Goal: Information Seeking & Learning: Learn about a topic

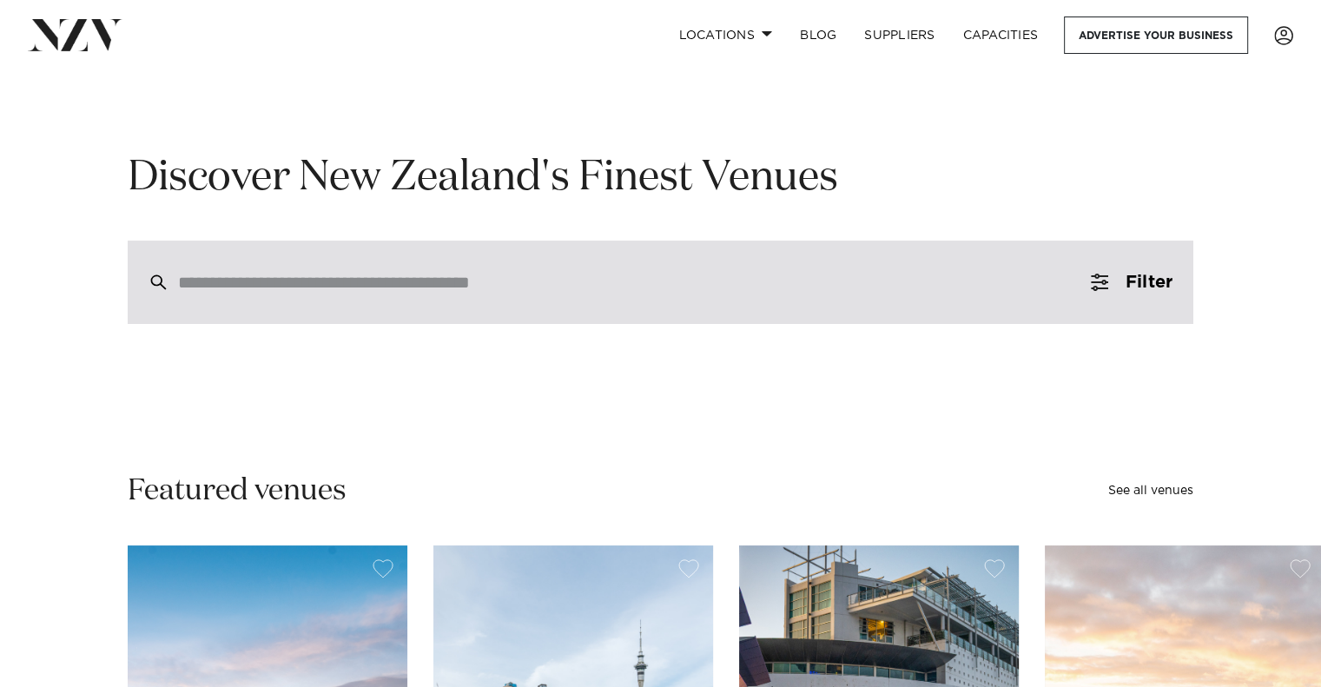
scroll to position [174, 0]
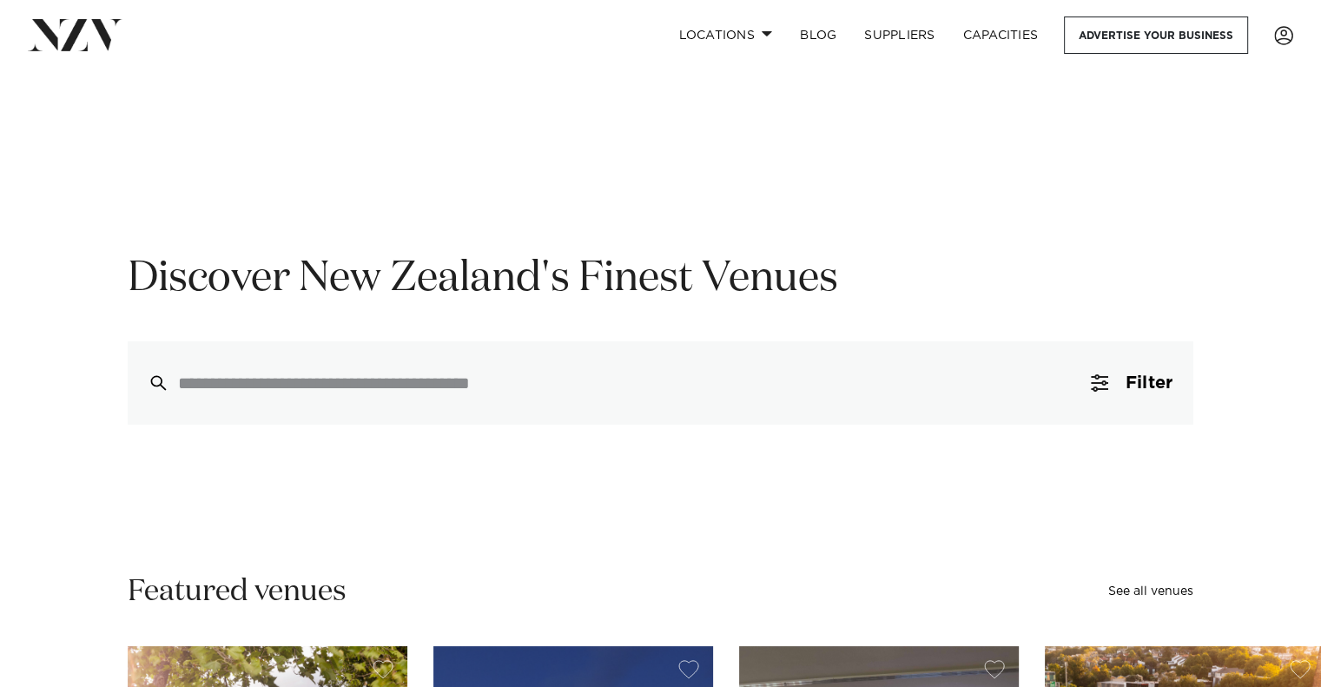
scroll to position [347, 0]
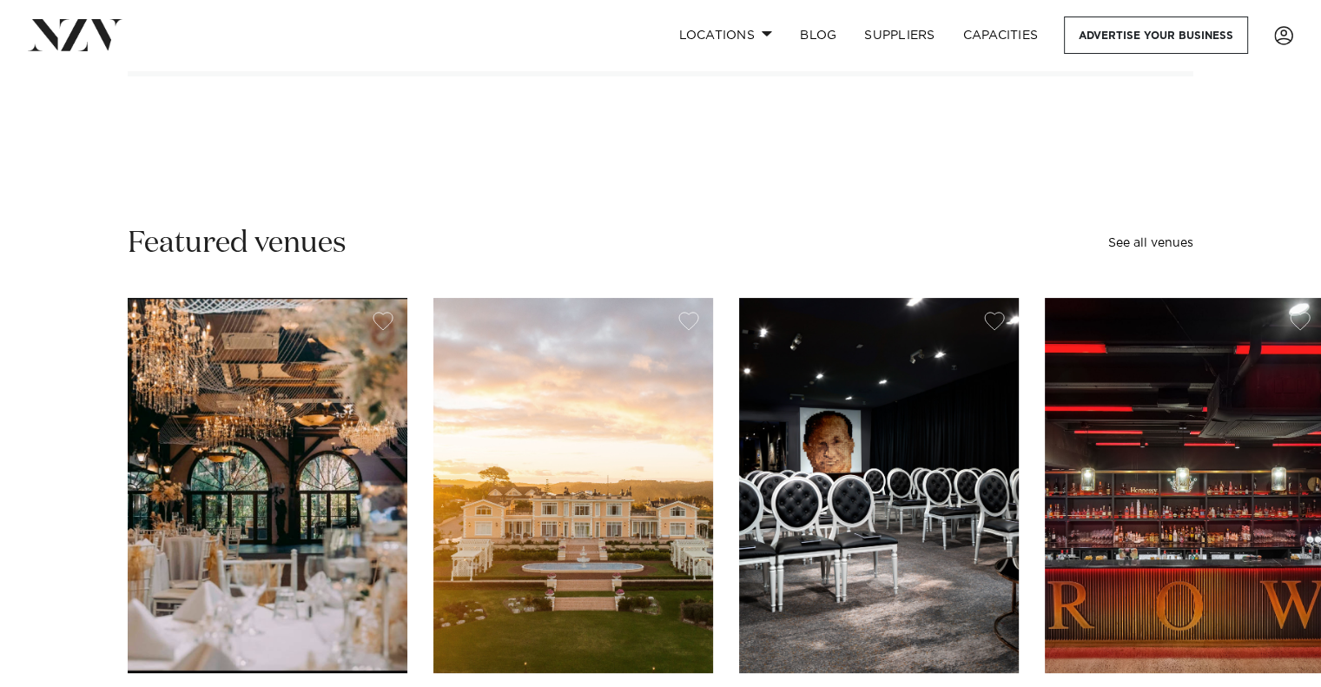
scroll to position [347, 0]
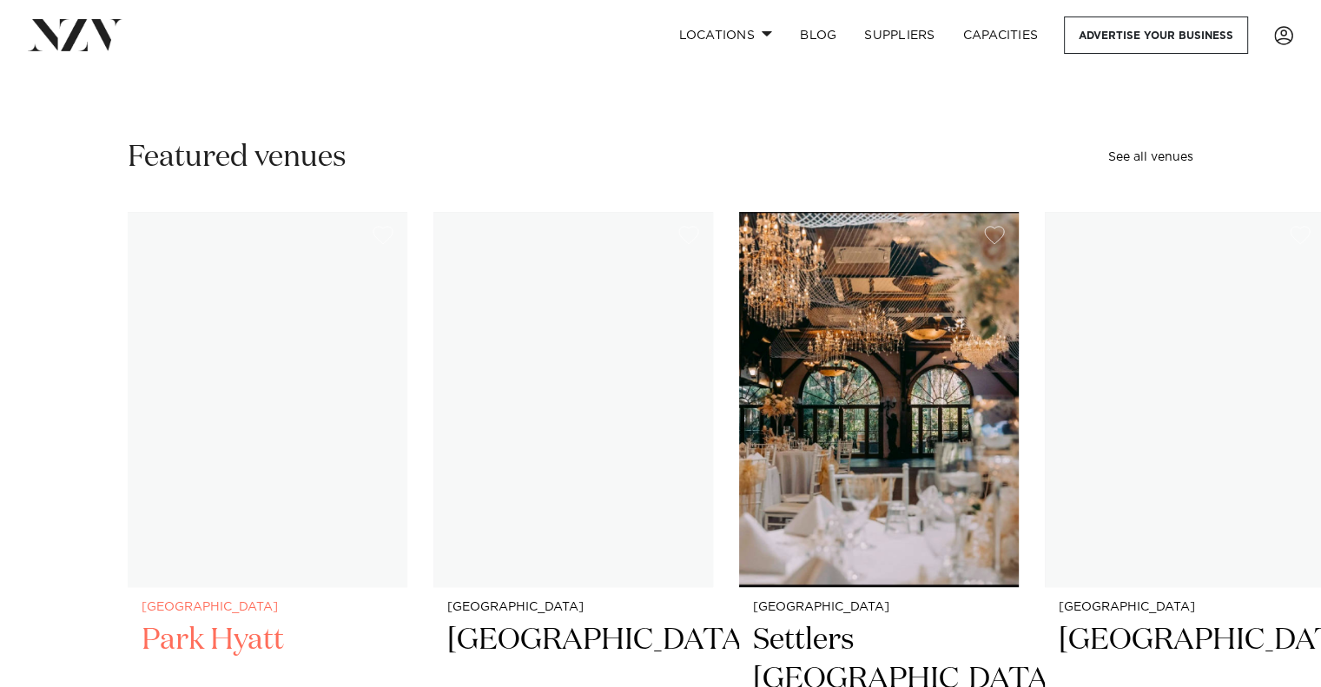
click at [50, 308] on swiper-container "Auckland Park Hyatt Park Hyatt Auckland is a premier waterfront venue located i…" at bounding box center [660, 635] width 1321 height 846
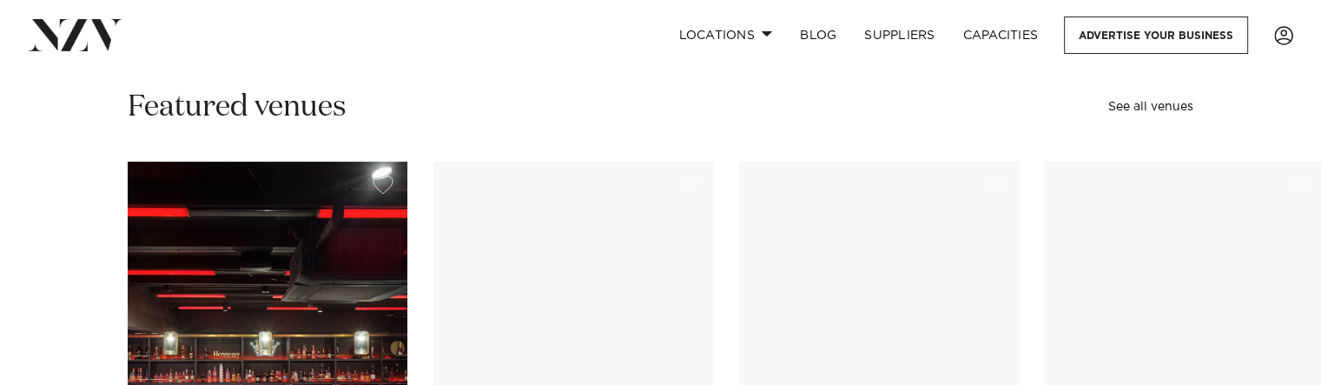
scroll to position [658, 0]
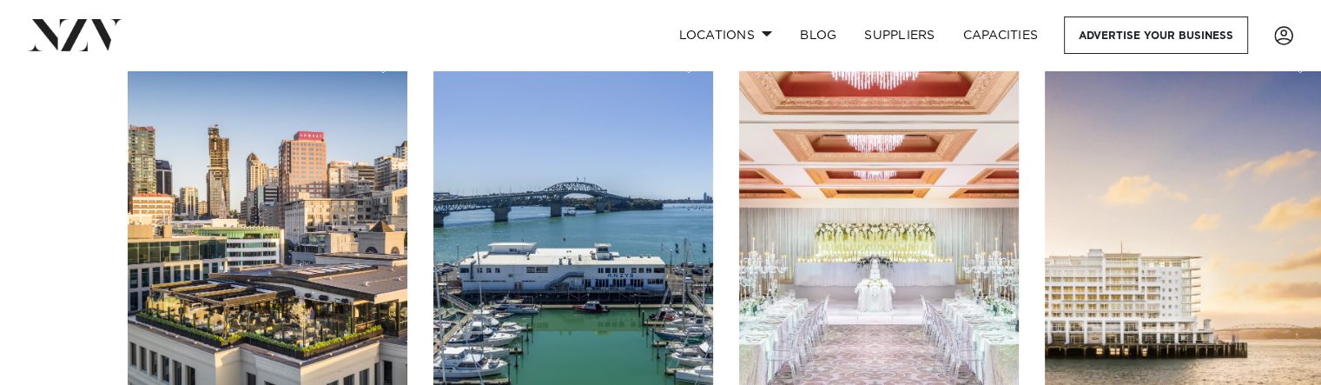
scroll to position [608, 0]
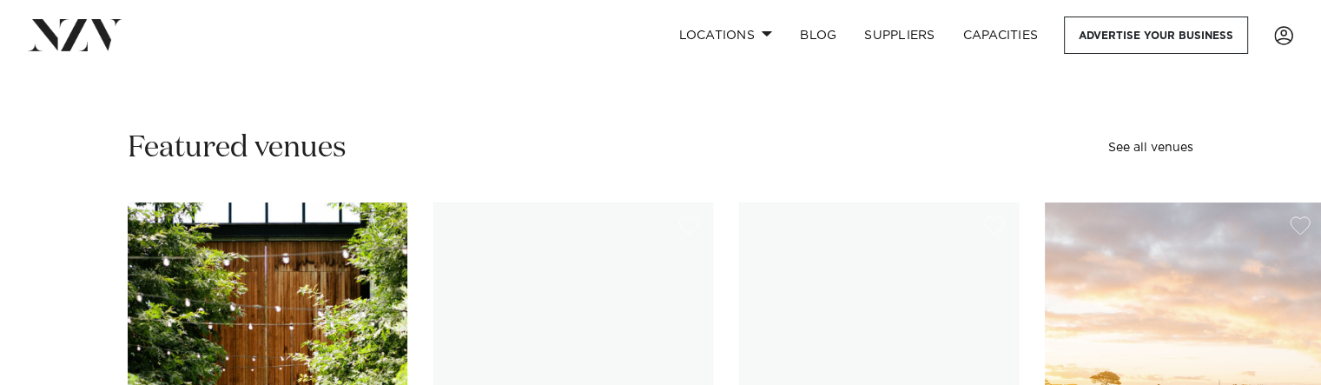
scroll to position [618, 0]
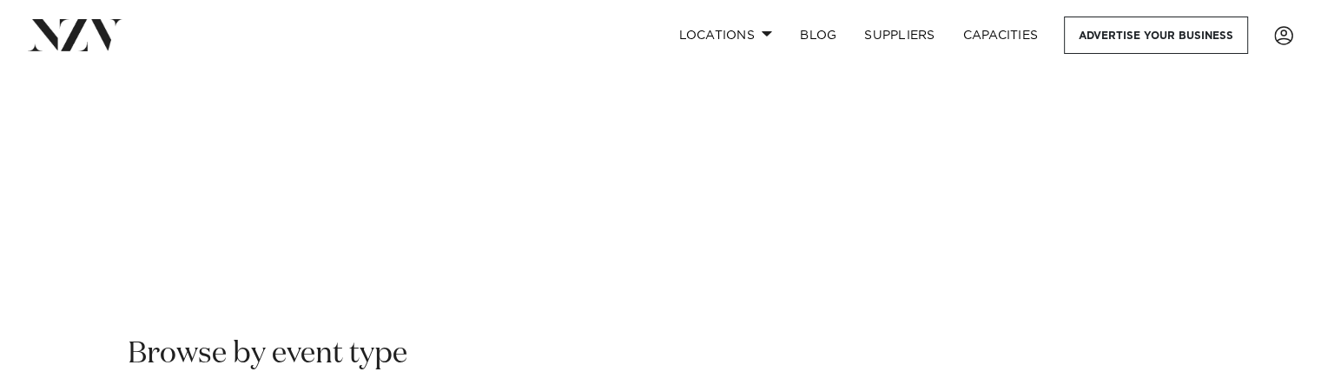
scroll to position [445, 0]
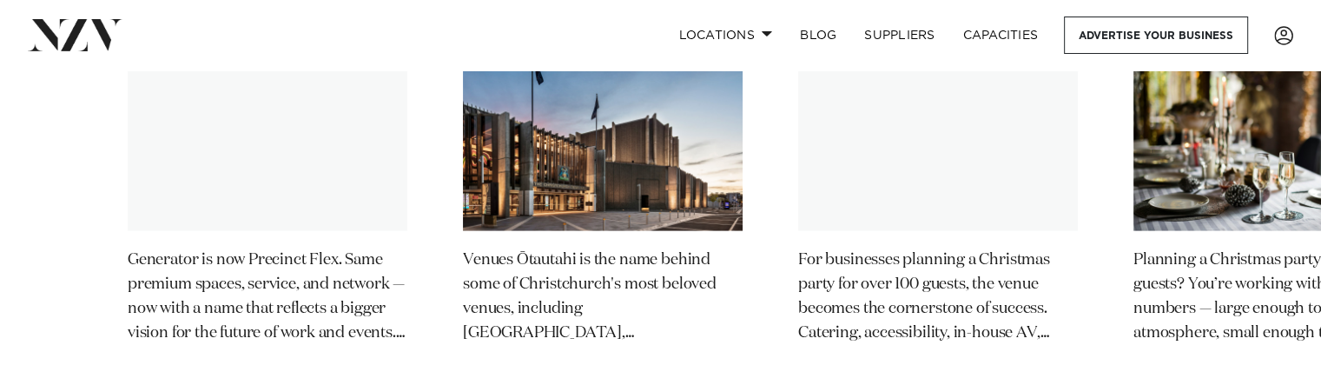
scroll to position [3782, 0]
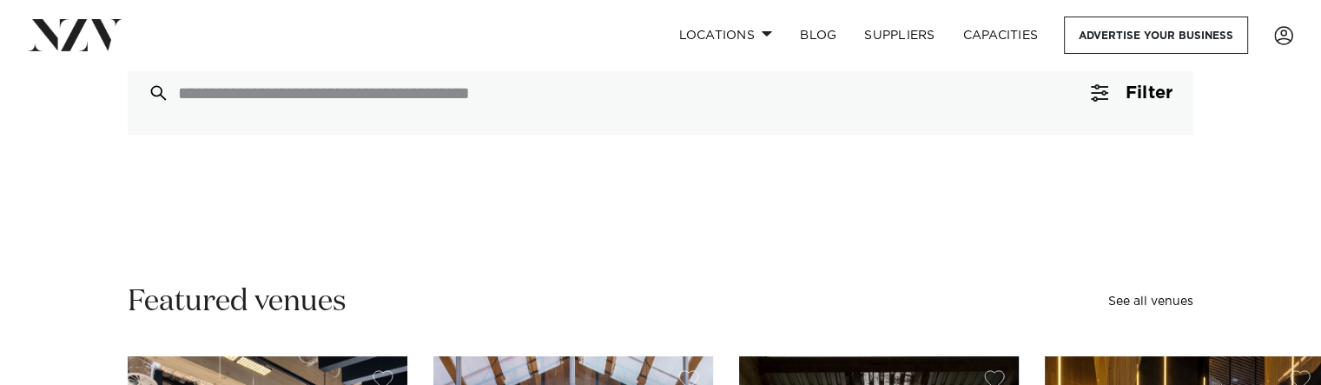
scroll to position [261, 0]
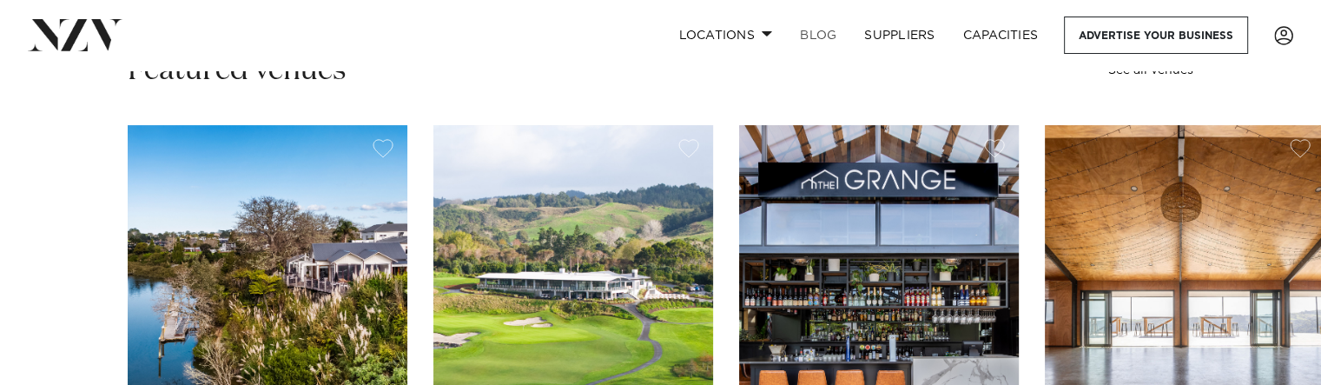
scroll to position [695, 0]
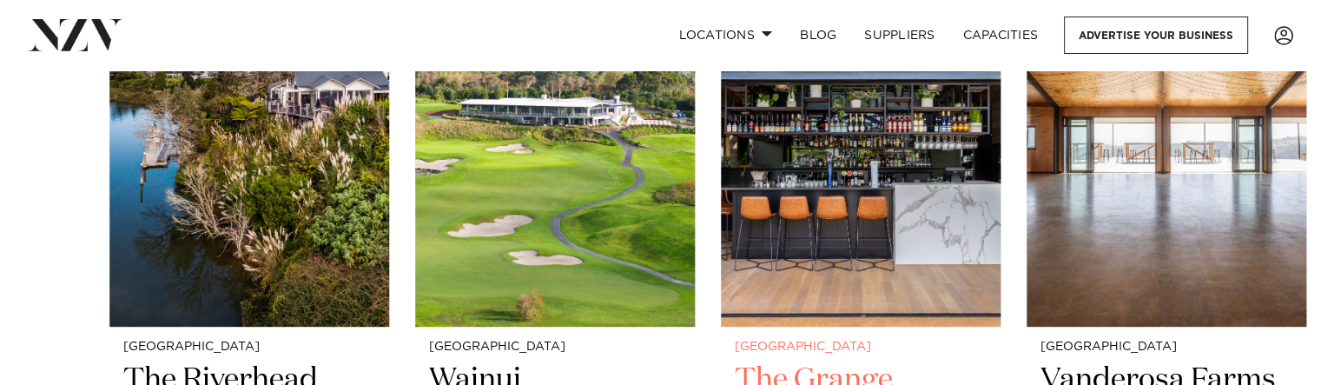
click at [730, 152] on img "3 / 49" at bounding box center [861, 138] width 280 height 375
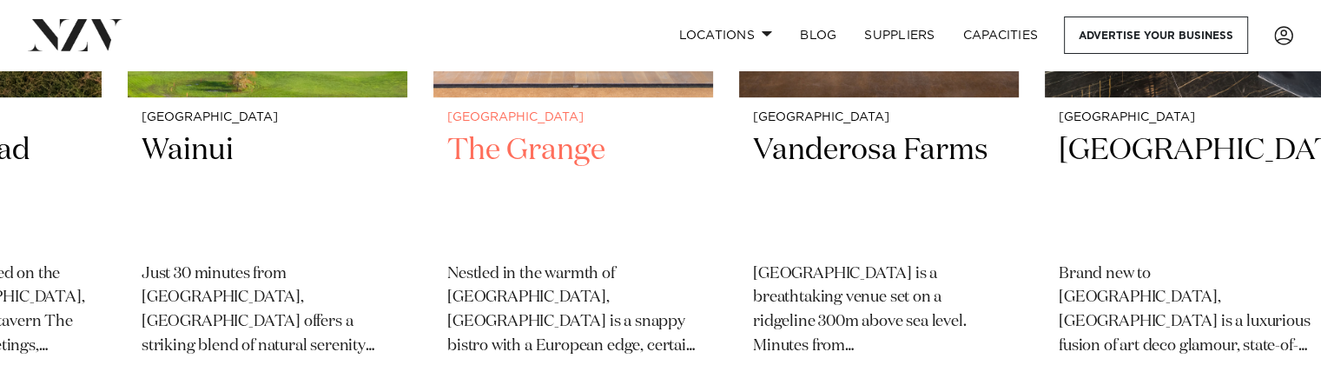
scroll to position [956, 0]
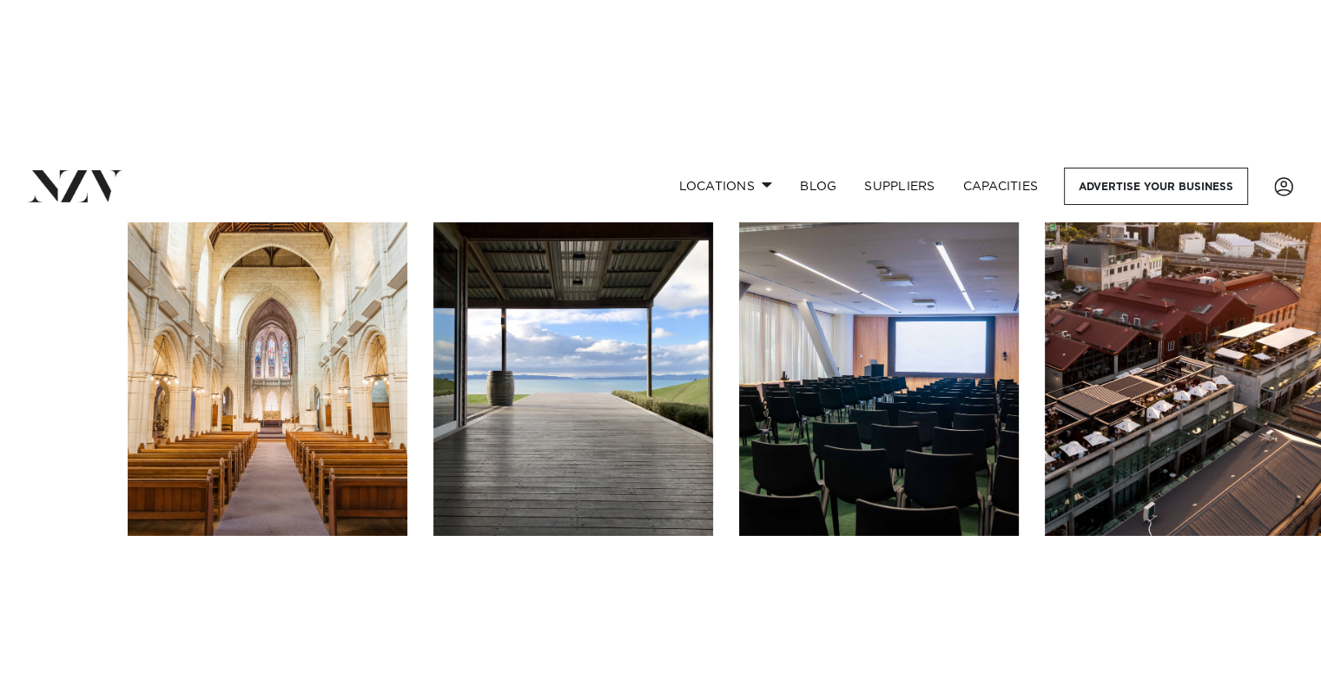
scroll to position [643, 0]
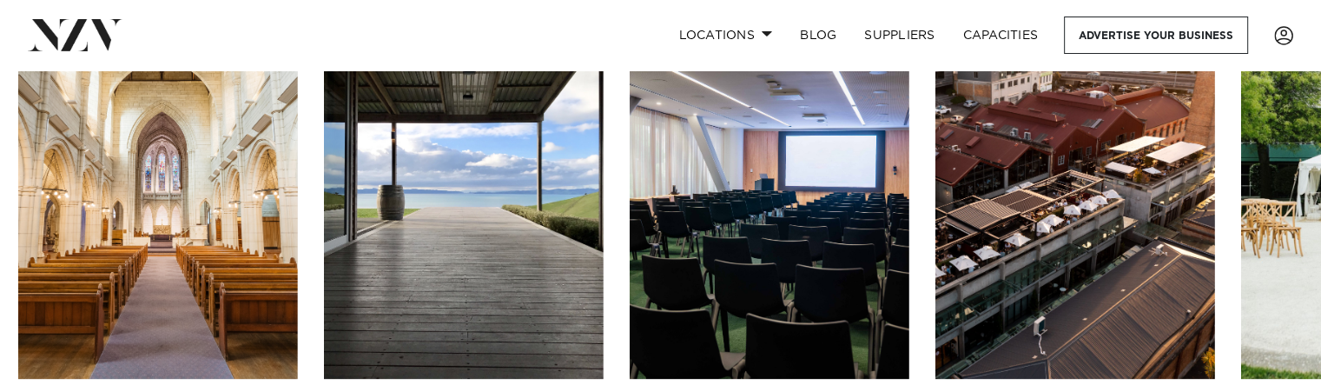
click at [738, 218] on img "3 / 49" at bounding box center [770, 190] width 280 height 375
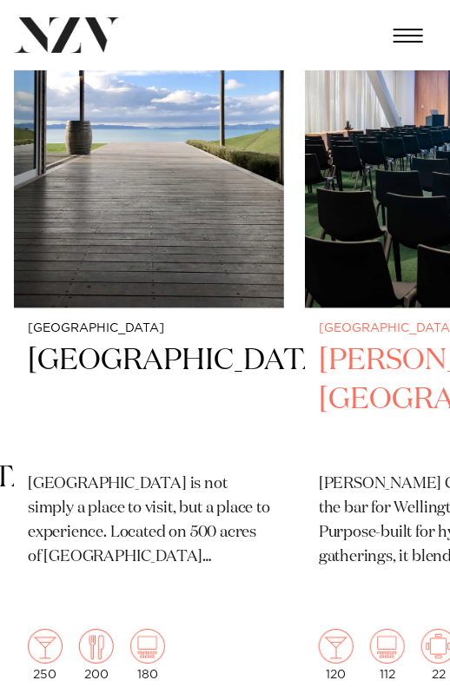
scroll to position [295, 0]
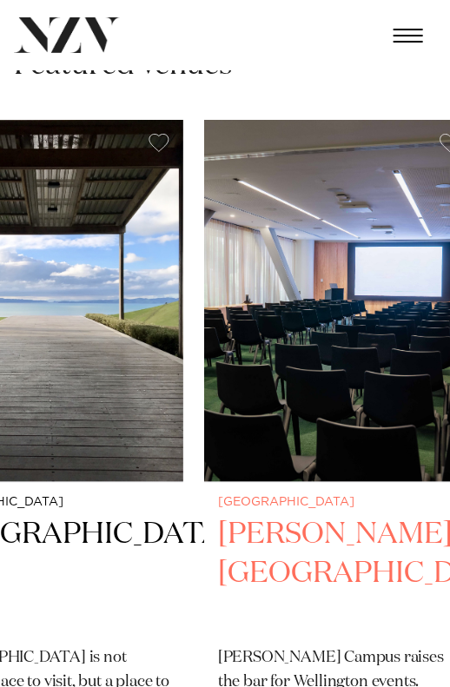
click at [204, 342] on img "3 / 49" at bounding box center [339, 301] width 270 height 362
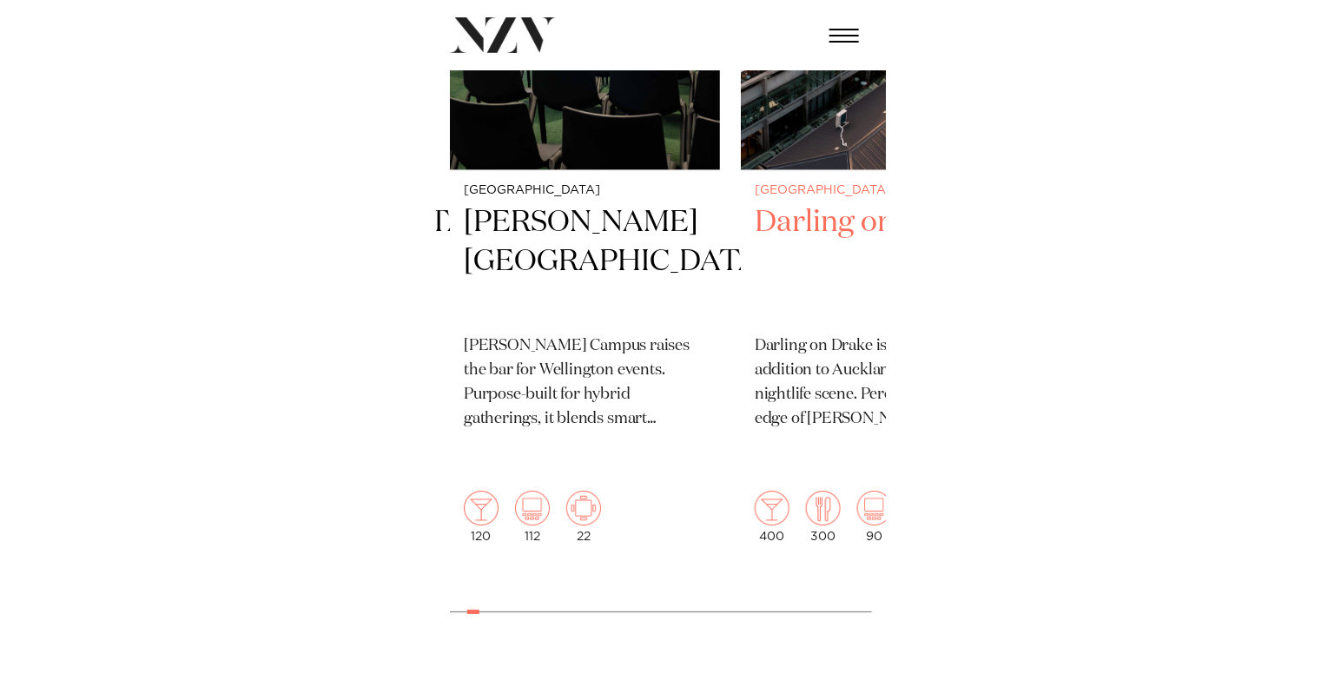
scroll to position [556, 0]
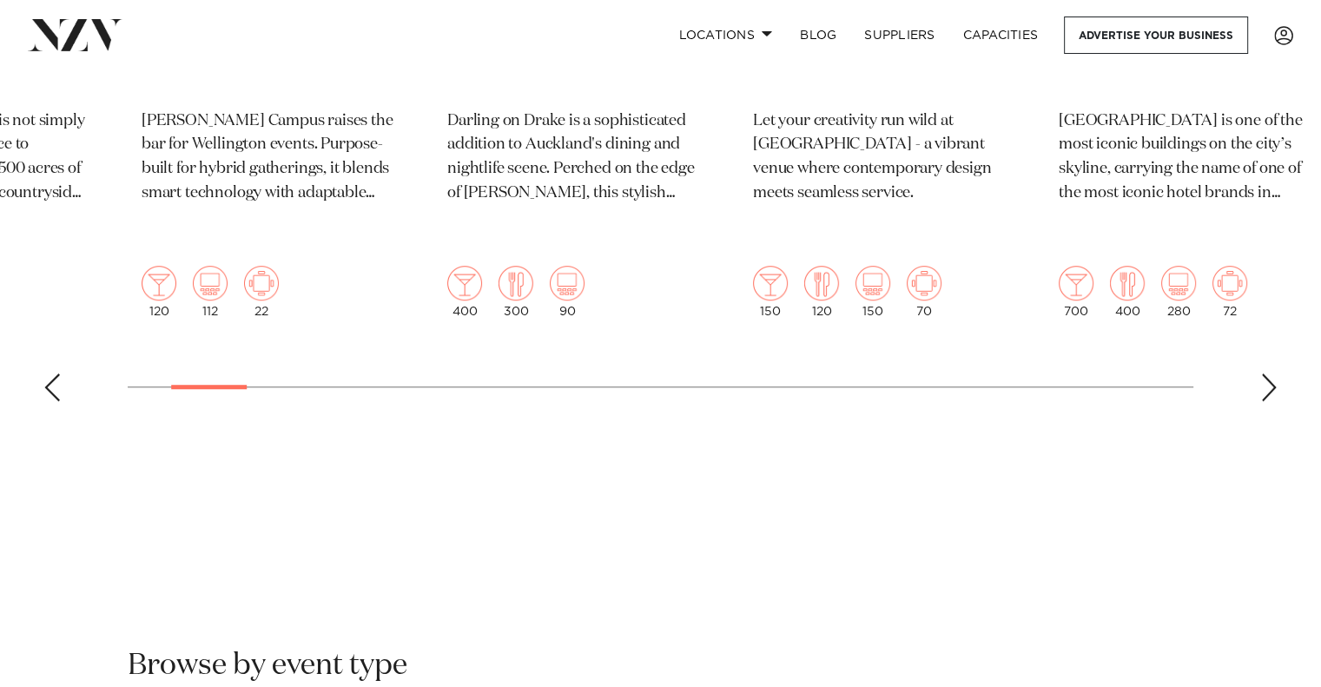
click at [447, 199] on p "Darling on Drake is a sophisticated addition to Auckland's dining and nightlife…" at bounding box center [573, 157] width 252 height 97
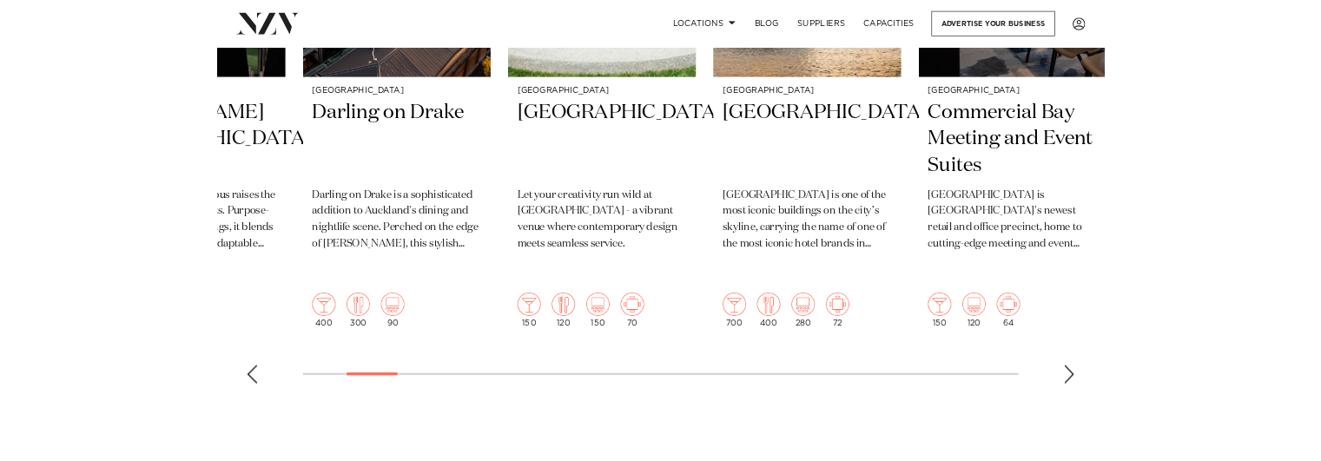
scroll to position [817, 0]
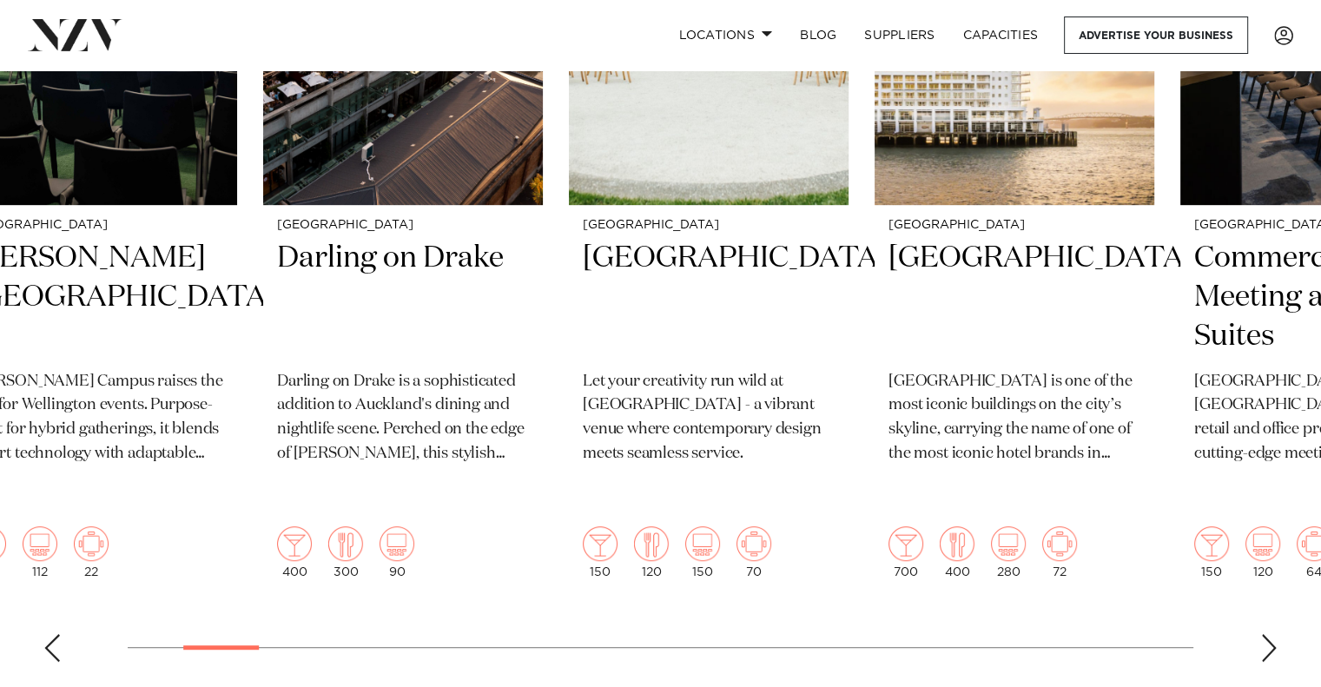
click at [652, 132] on swiper-container "Auckland St Matthew-in-the-City Sitting proudly in the heart of Auckland, St Ma…" at bounding box center [660, 253] width 1321 height 846
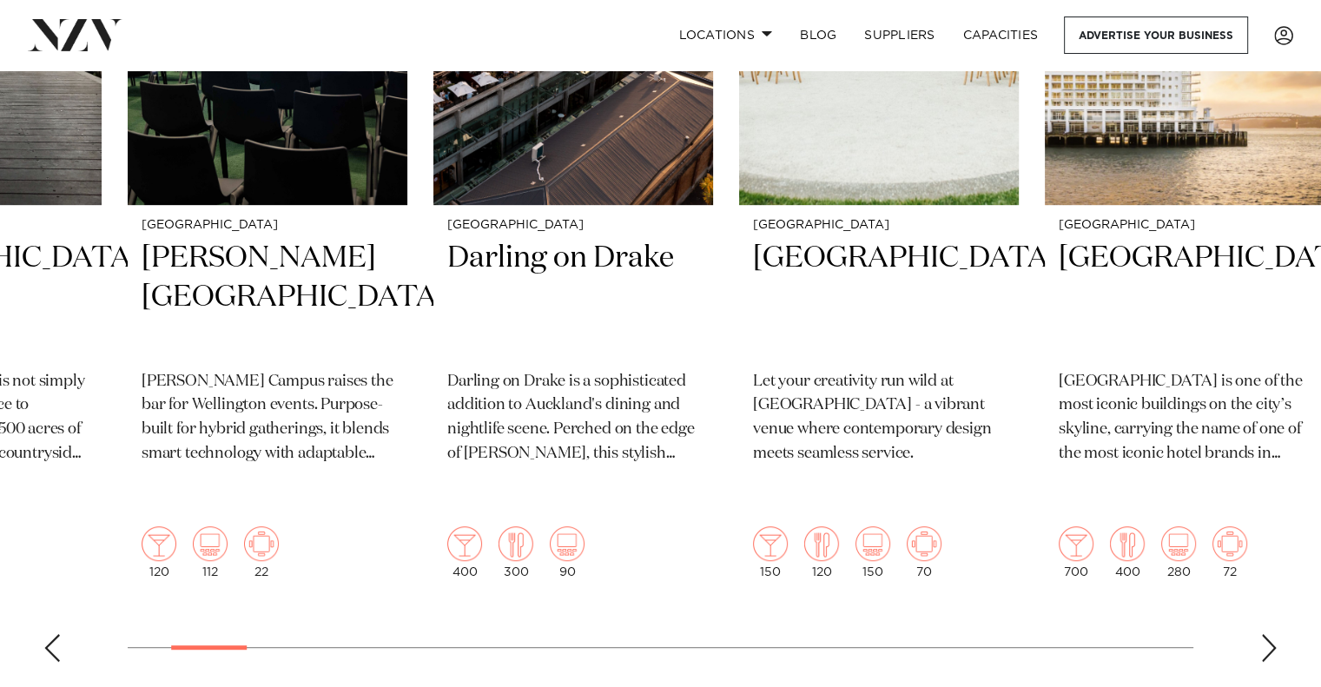
click at [494, 169] on swiper-container "Auckland St Matthew-in-the-City Sitting proudly in the heart of Auckland, St Ma…" at bounding box center [660, 253] width 1321 height 846
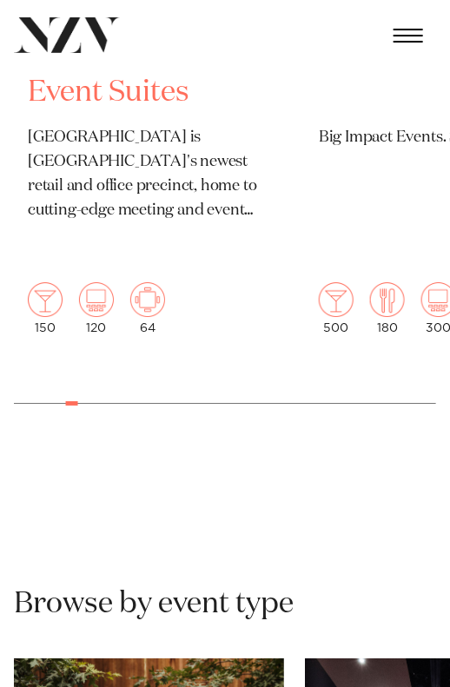
click at [129, 282] on div "150 120 64" at bounding box center [149, 308] width 242 height 52
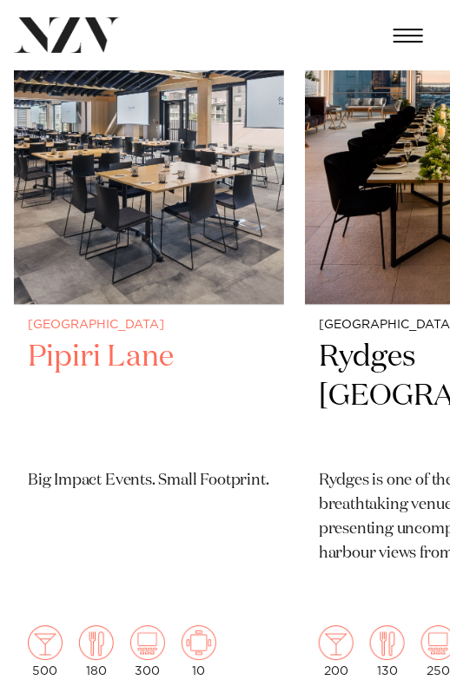
click at [284, 246] on img "8 / 49" at bounding box center [149, 124] width 270 height 362
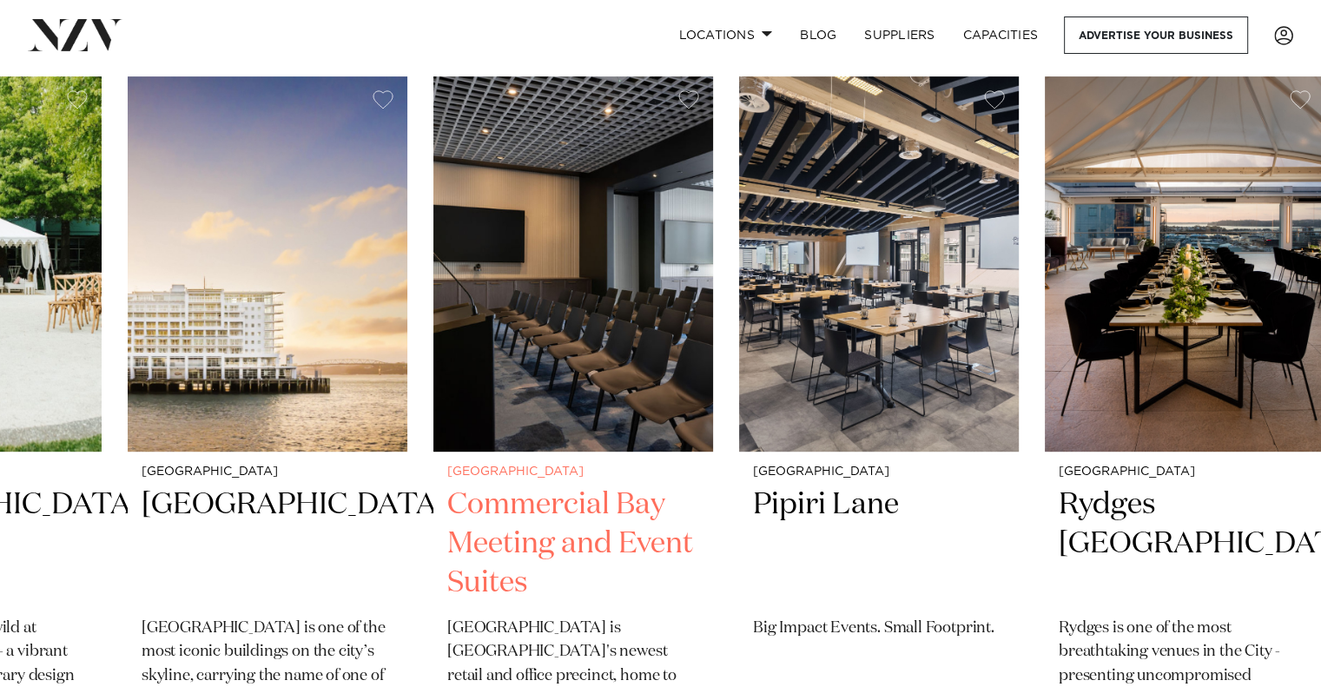
scroll to position [469, 0]
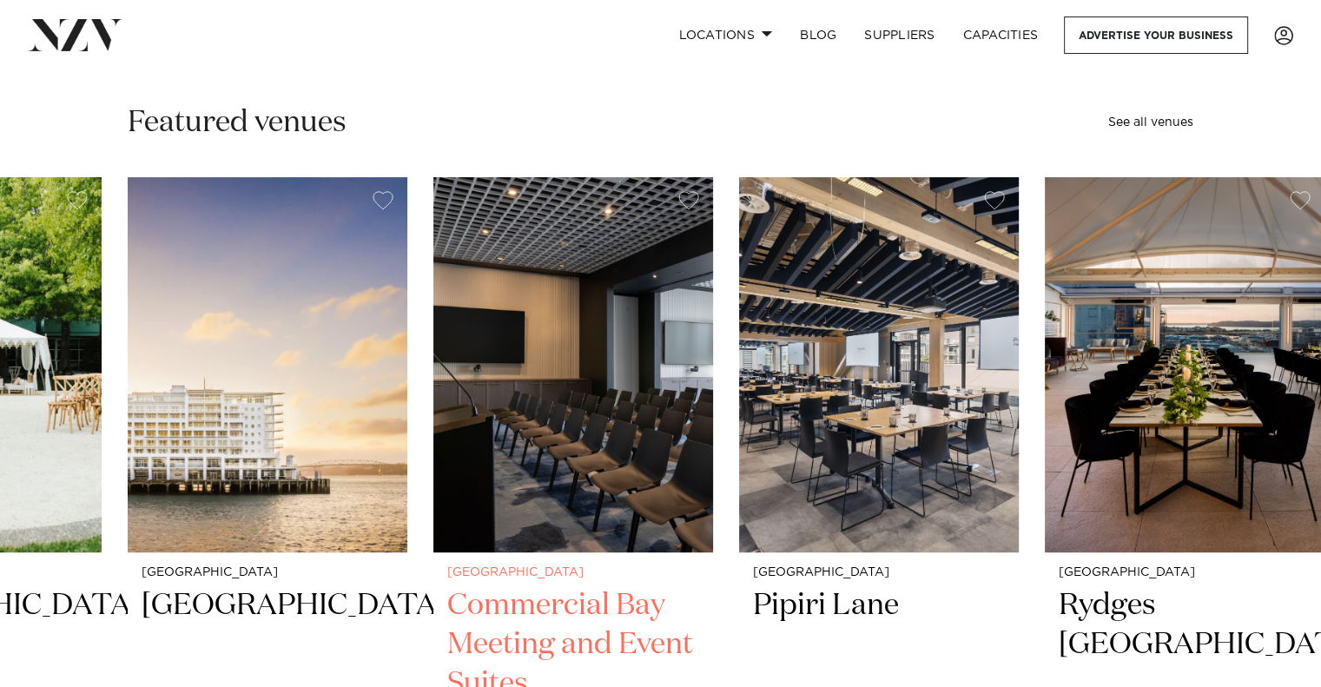
click at [433, 292] on img "7 / 49" at bounding box center [573, 364] width 280 height 375
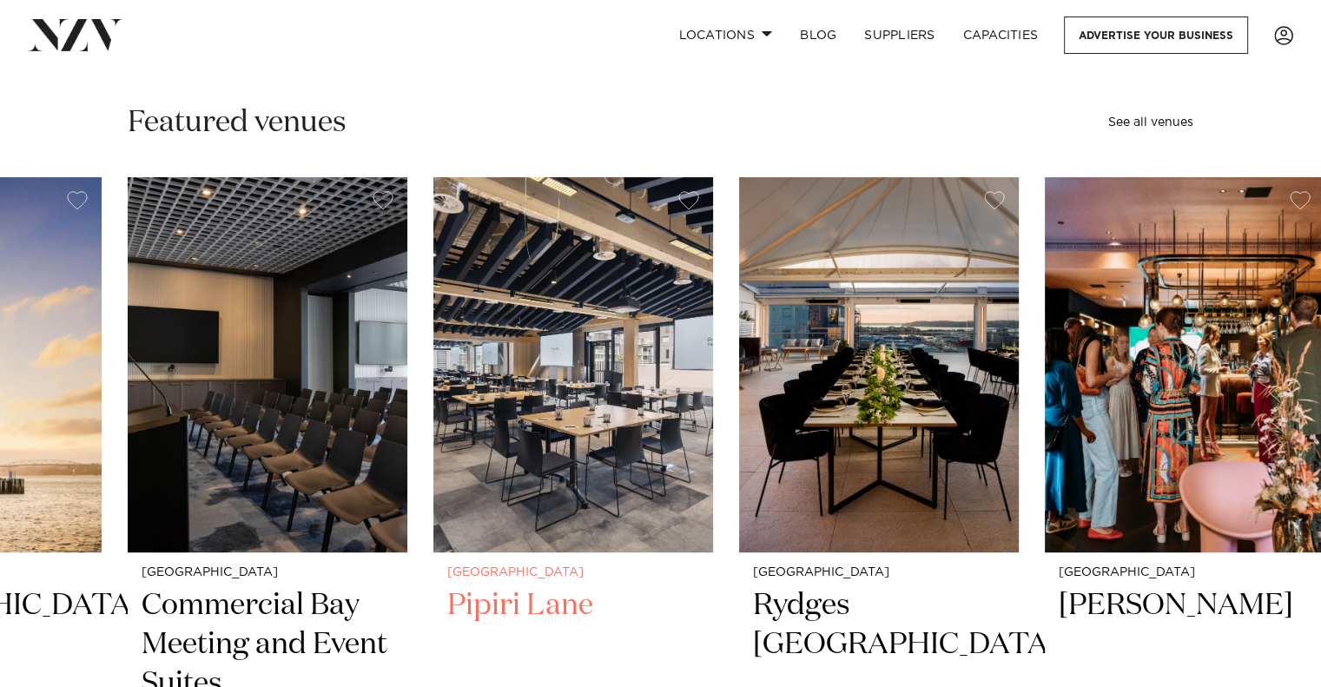
click at [670, 287] on img "8 / 49" at bounding box center [573, 364] width 280 height 375
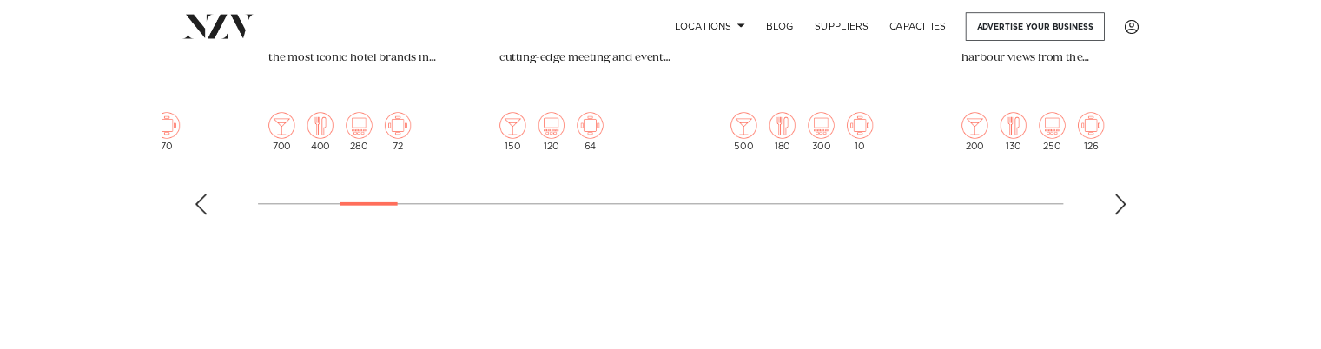
scroll to position [1164, 0]
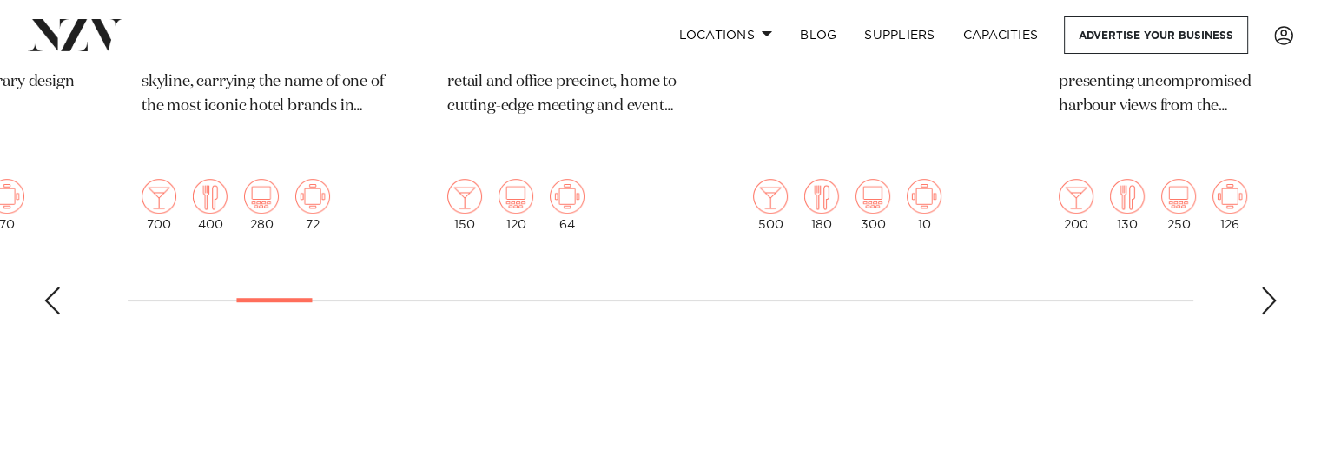
click at [1268, 287] on div "Next slide" at bounding box center [1269, 301] width 17 height 28
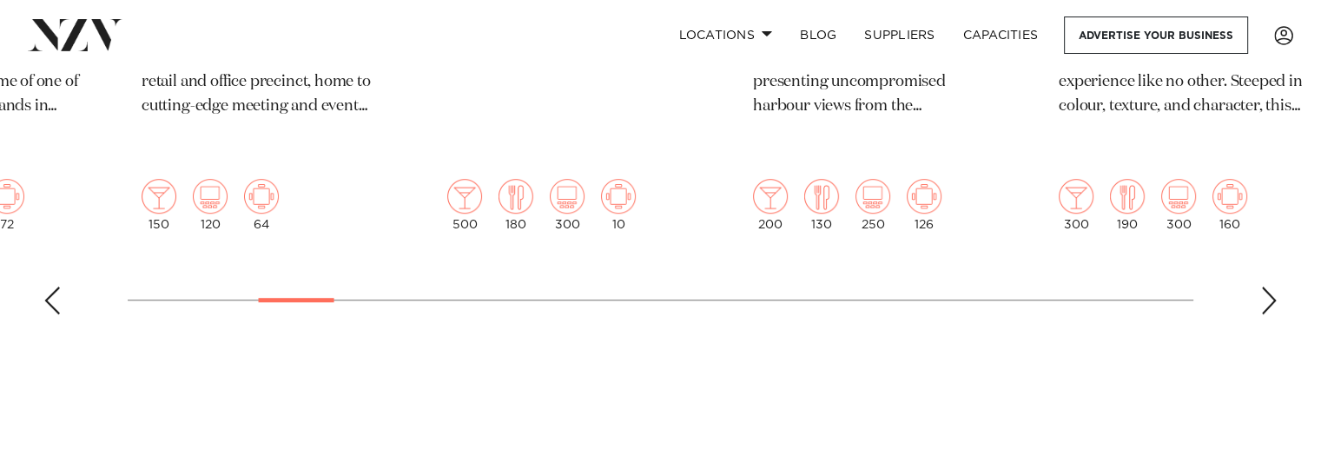
click at [47, 287] on div "Previous slide" at bounding box center [51, 301] width 17 height 28
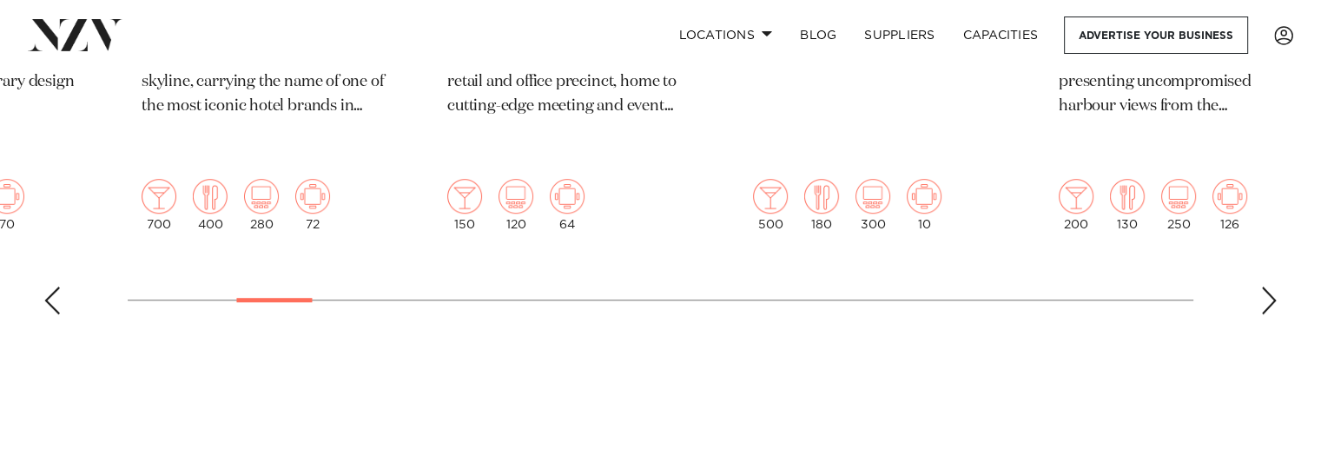
click at [47, 287] on div "Previous slide" at bounding box center [51, 301] width 17 height 28
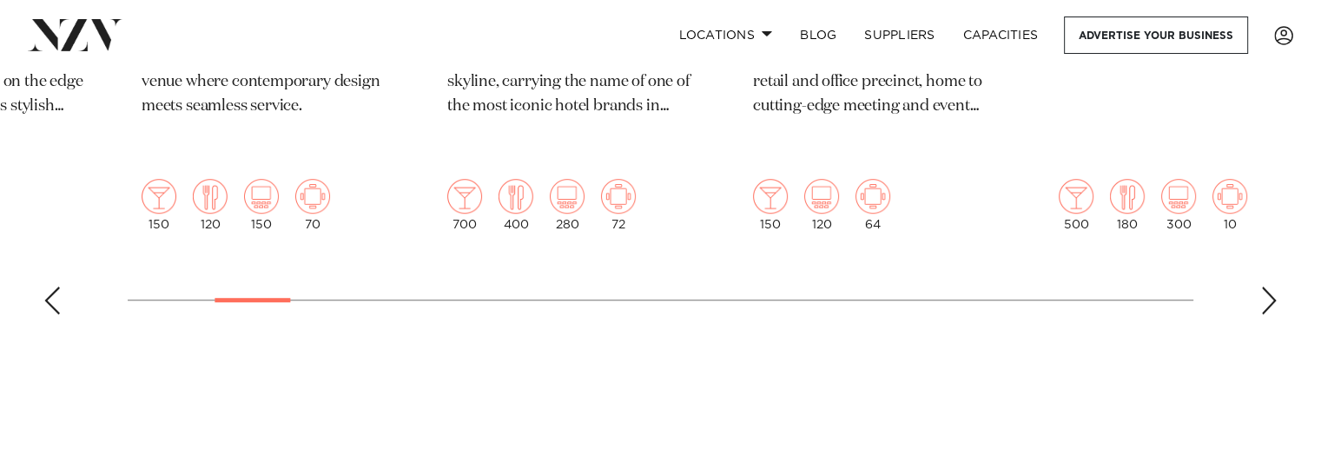
click at [47, 287] on div "Previous slide" at bounding box center [51, 301] width 17 height 28
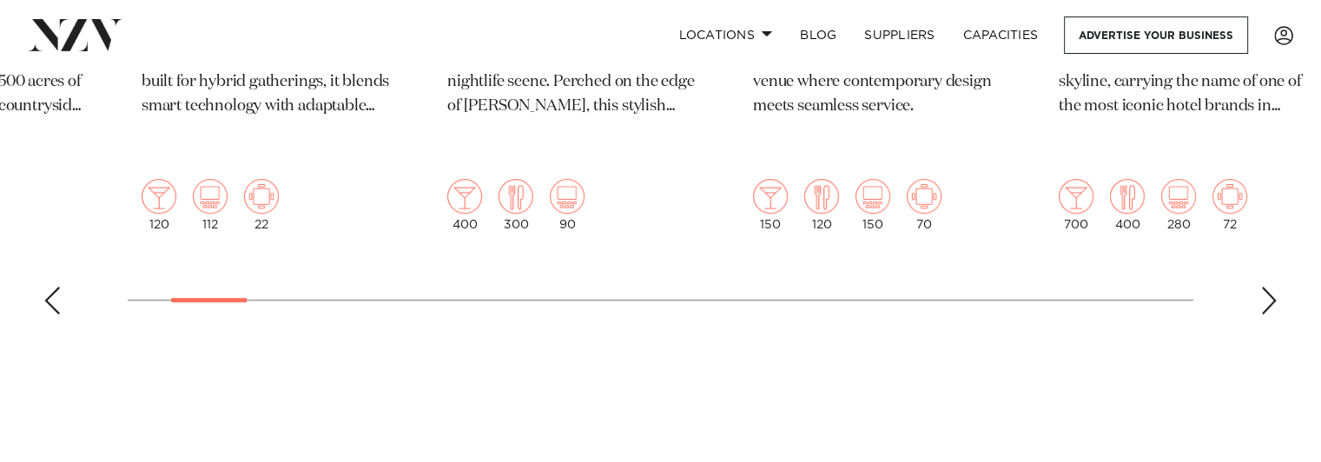
click at [47, 287] on div "Previous slide" at bounding box center [51, 301] width 17 height 28
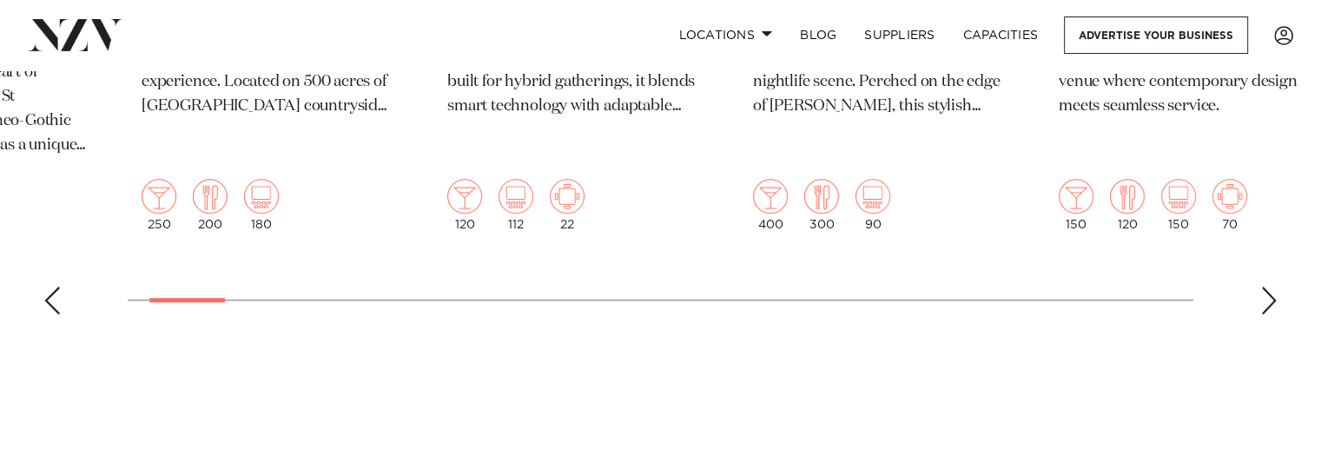
click at [47, 287] on div "Previous slide" at bounding box center [51, 301] width 17 height 28
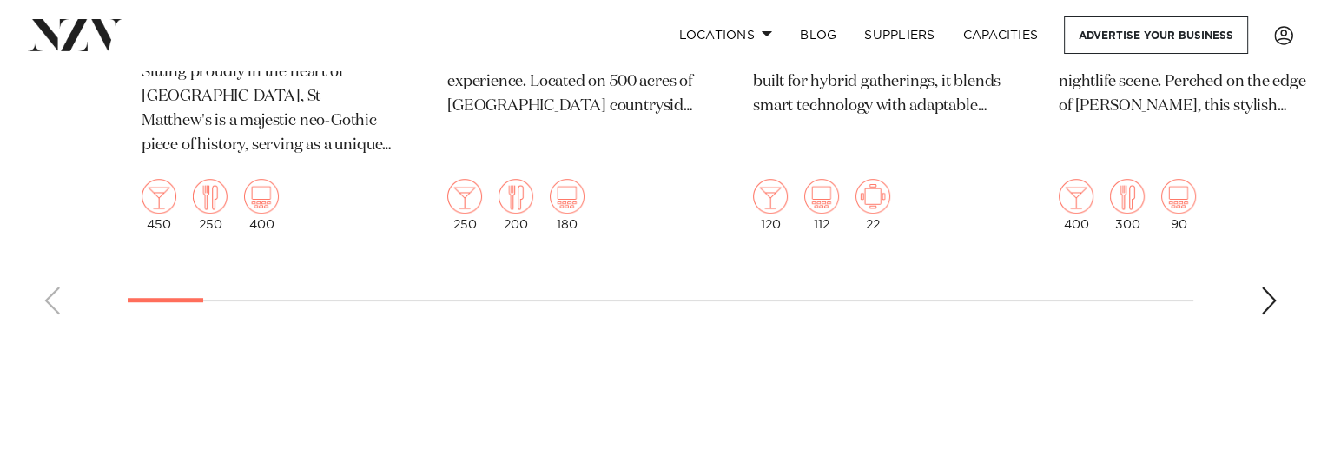
click at [1265, 287] on div "Next slide" at bounding box center [1269, 301] width 17 height 28
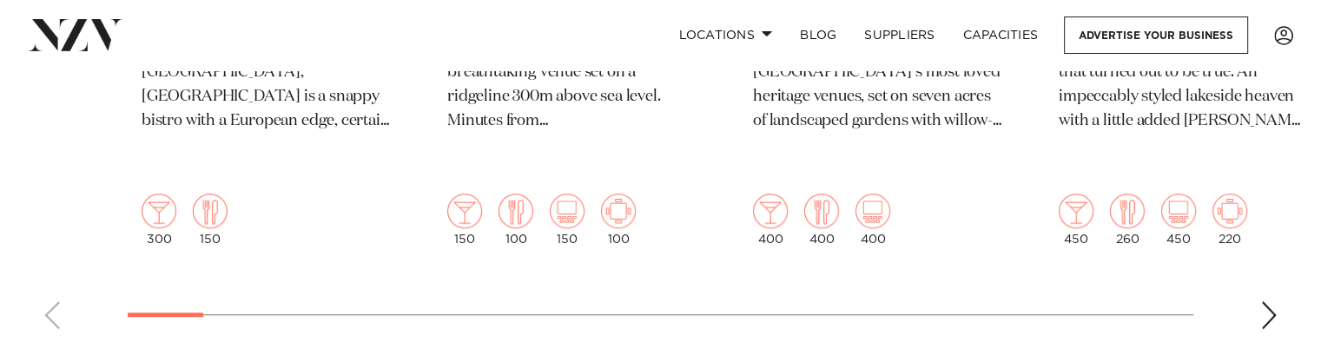
scroll to position [1216, 0]
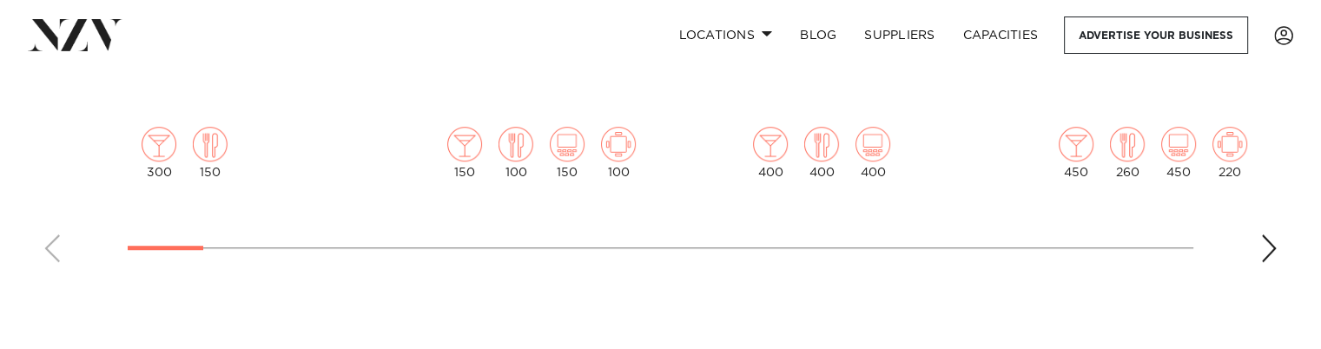
drag, startPoint x: 50, startPoint y: 214, endPoint x: 1265, endPoint y: 222, distance: 1214.5
drag, startPoint x: 1265, startPoint y: 222, endPoint x: 1277, endPoint y: 210, distance: 17.2
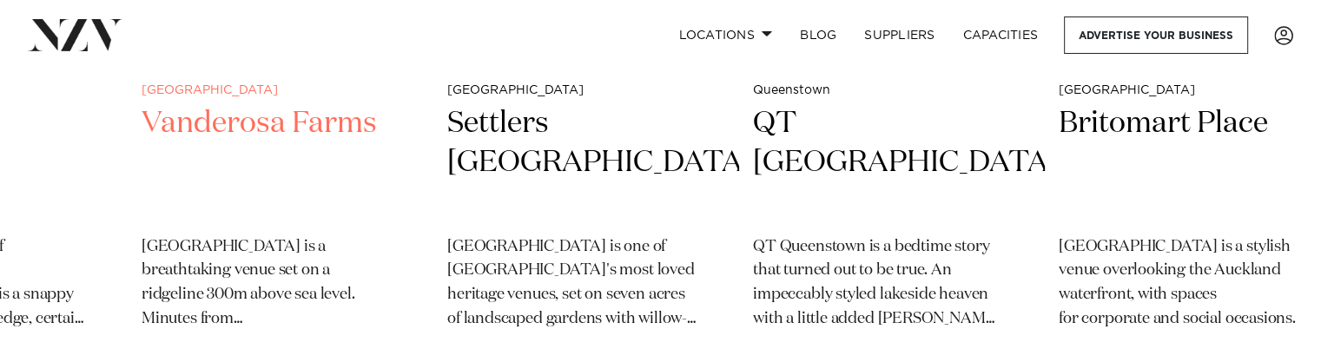
scroll to position [782, 0]
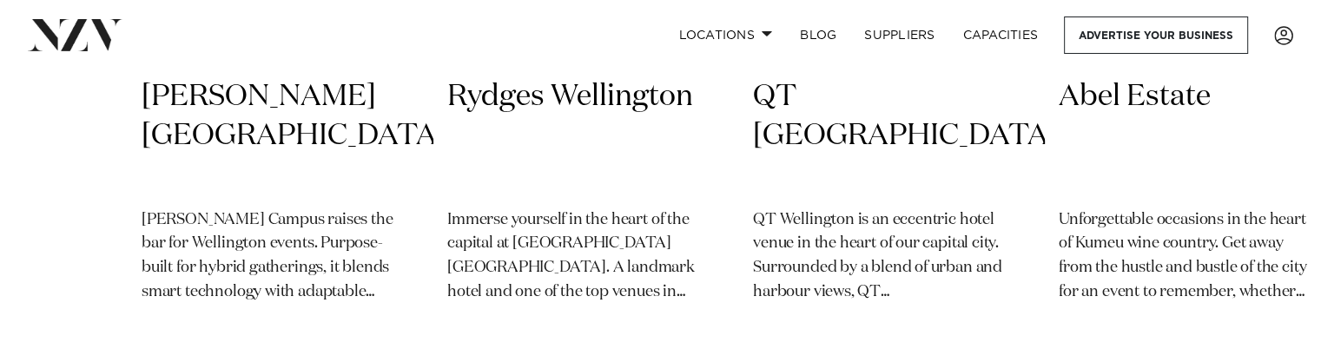
scroll to position [1303, 0]
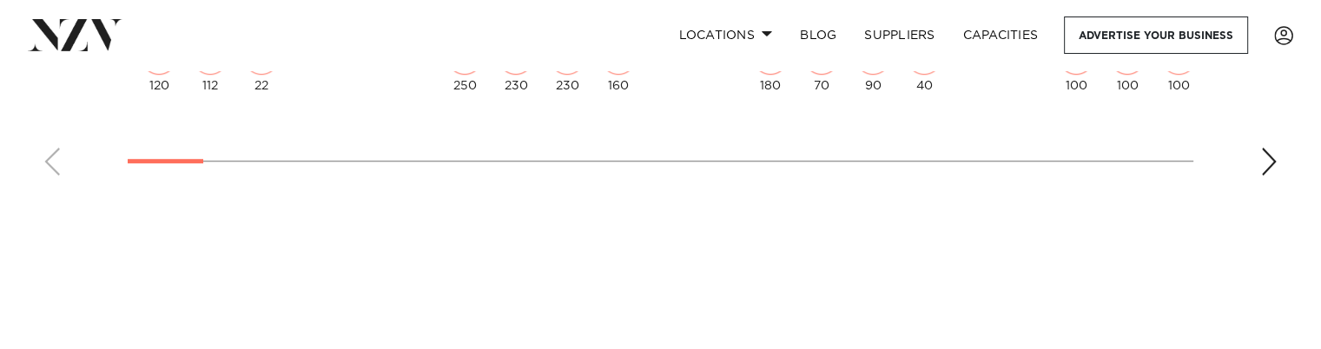
drag, startPoint x: 519, startPoint y: 295, endPoint x: 603, endPoint y: 169, distance: 151.5
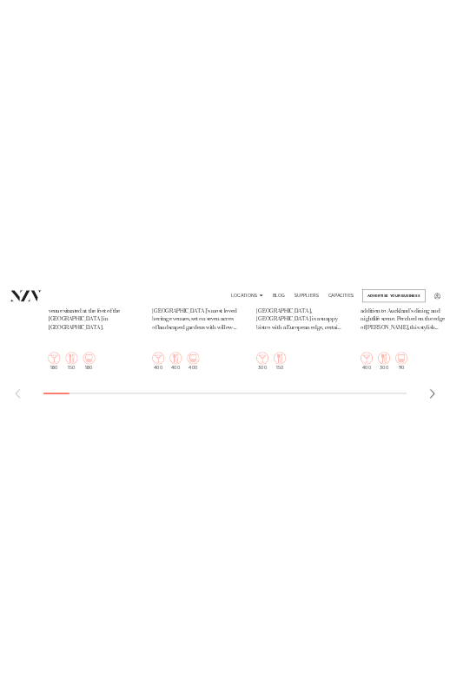
scroll to position [1216, 0]
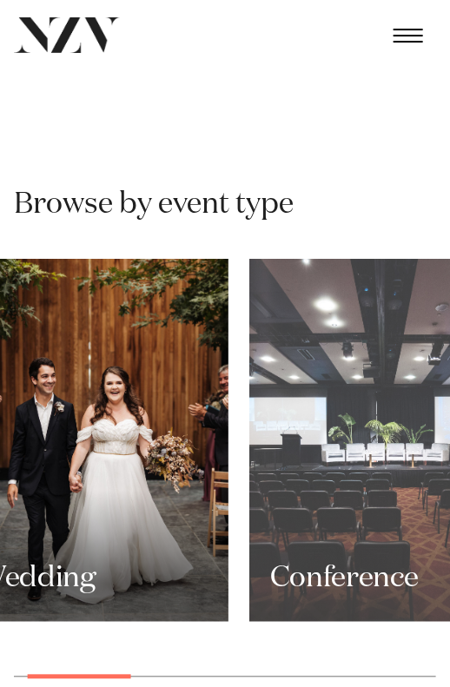
click at [303, 340] on div "Conference" at bounding box center [384, 440] width 270 height 363
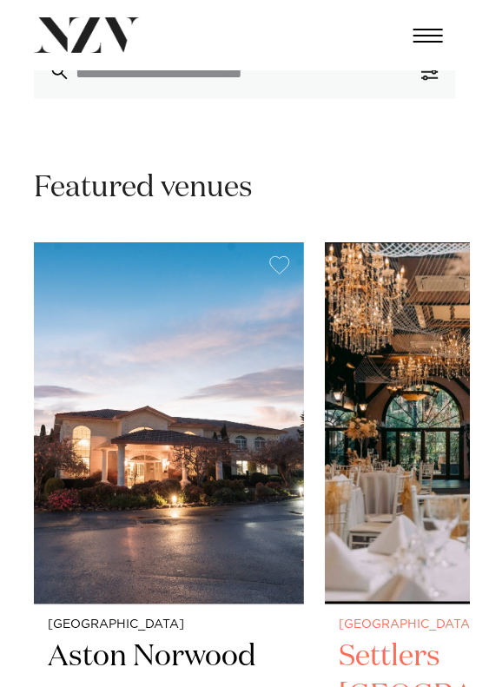
scroll to position [174, 0]
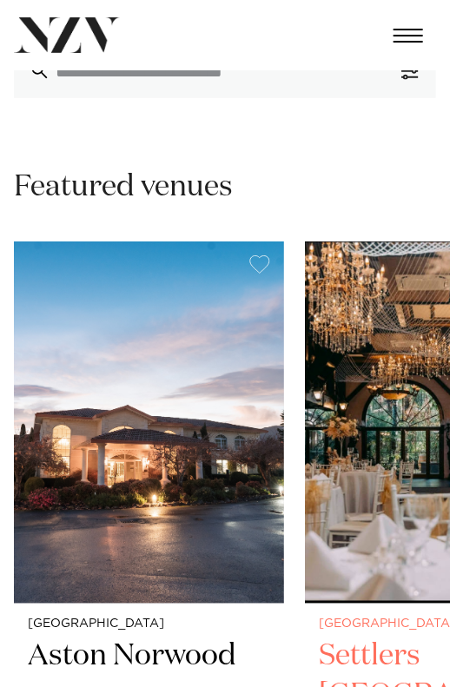
click at [305, 348] on img "2 / 49" at bounding box center [440, 423] width 270 height 362
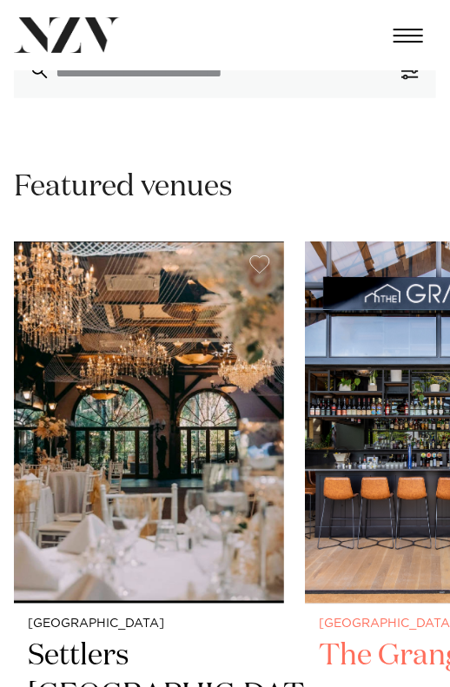
click at [305, 344] on img "3 / 49" at bounding box center [440, 423] width 270 height 362
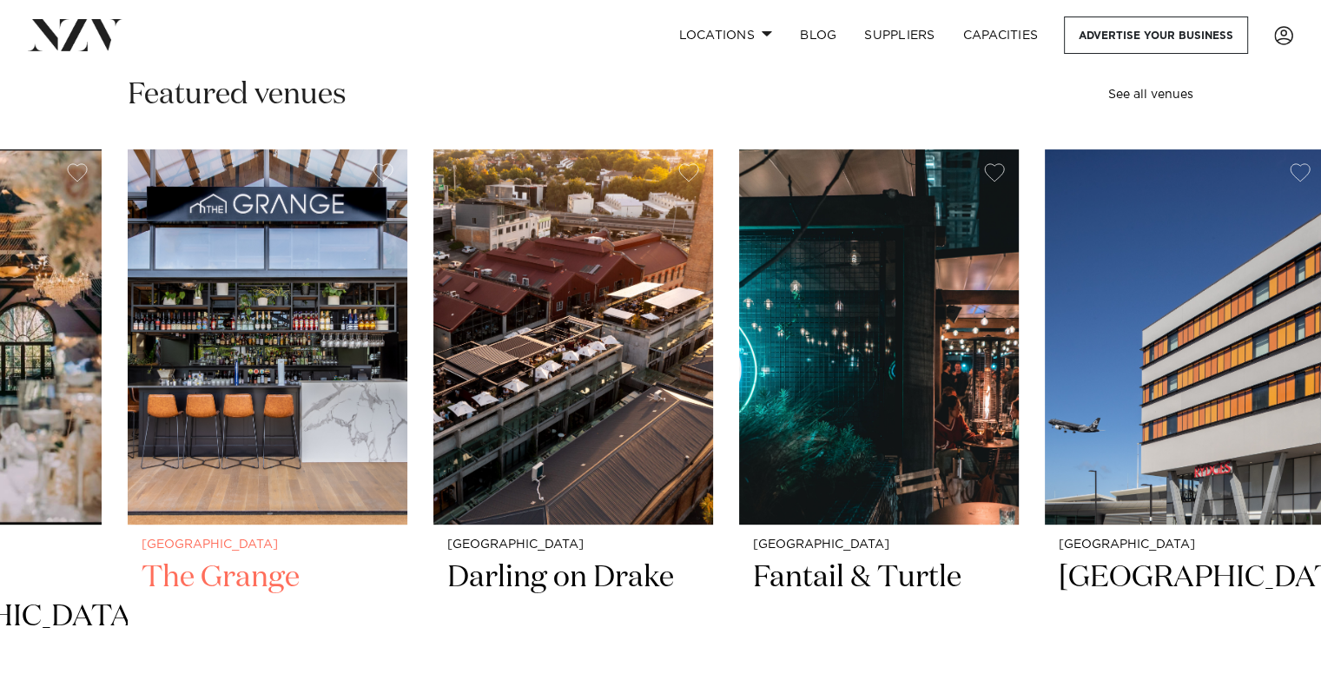
scroll to position [521, 0]
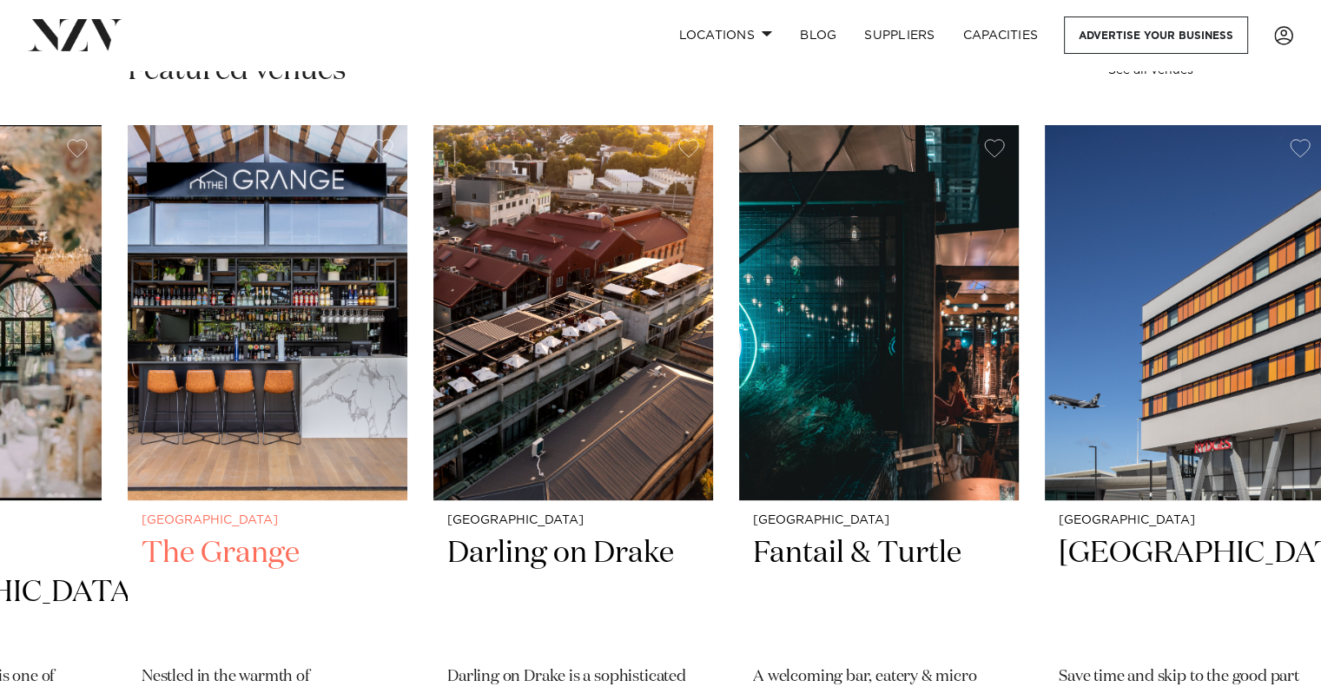
click at [407, 243] on img "3 / 49" at bounding box center [268, 312] width 280 height 375
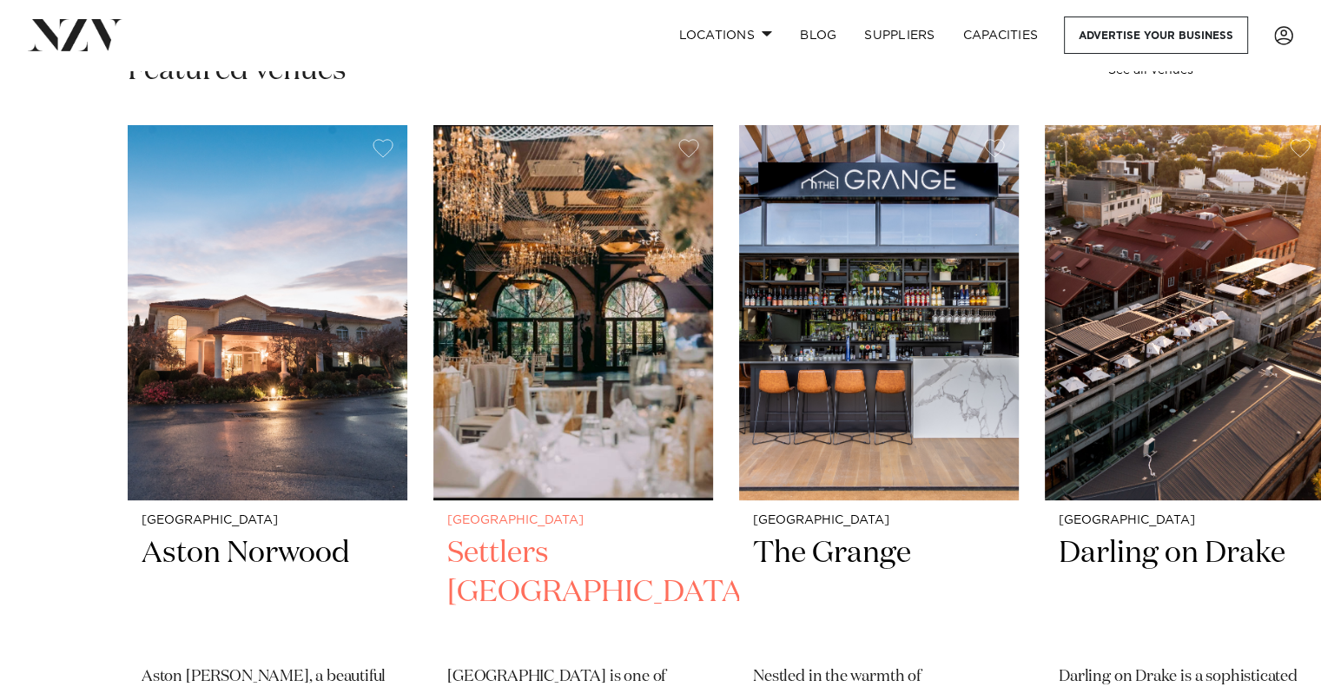
click at [764, 216] on div "Wellington Aston [PERSON_NAME] [GEOGRAPHIC_DATA][PERSON_NAME], a beautiful venu…" at bounding box center [661, 506] width 1066 height 763
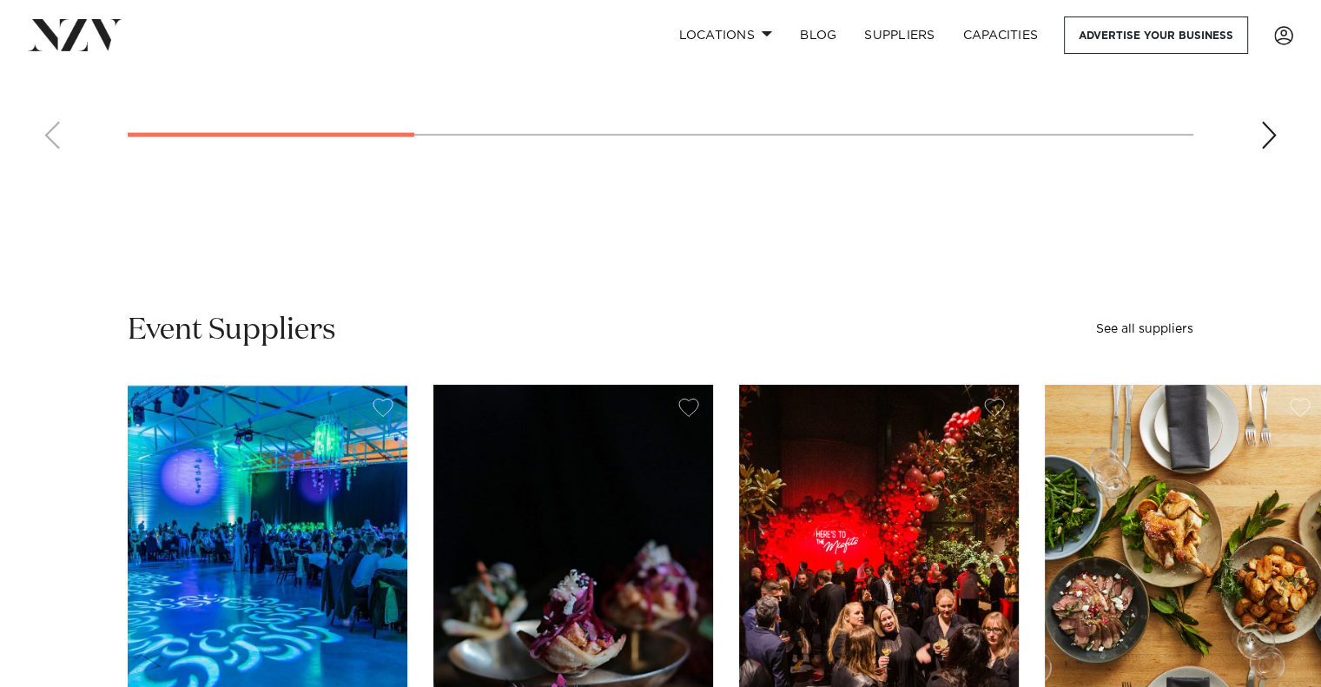
scroll to position [4083, 0]
